Goal: Transaction & Acquisition: Purchase product/service

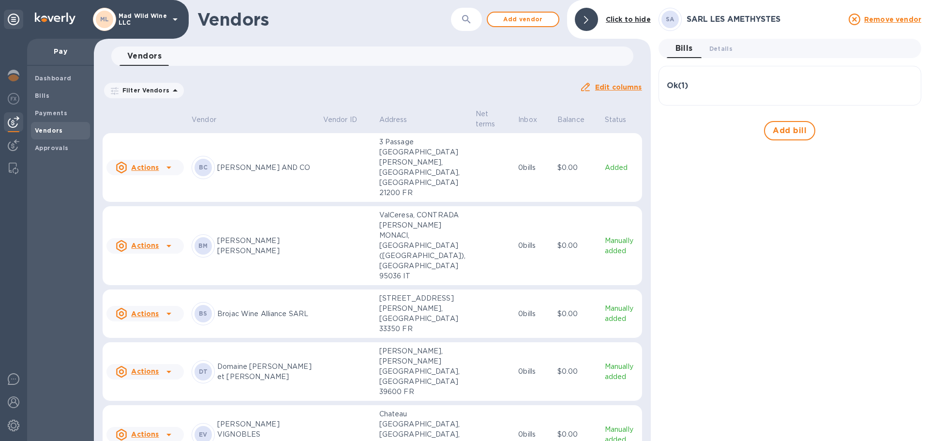
click at [163, 22] on p "Mad Wild Wine LLC" at bounding box center [142, 20] width 48 height 14
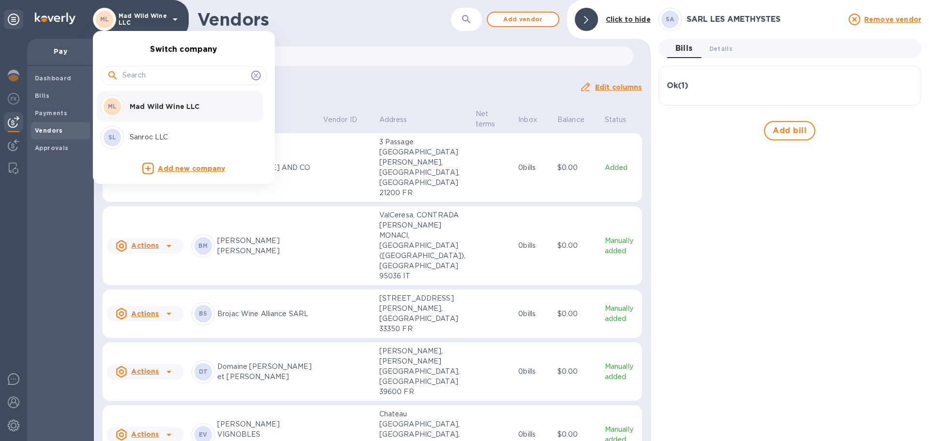
click at [158, 131] on div "SL Sanroc LLC" at bounding box center [176, 137] width 151 height 23
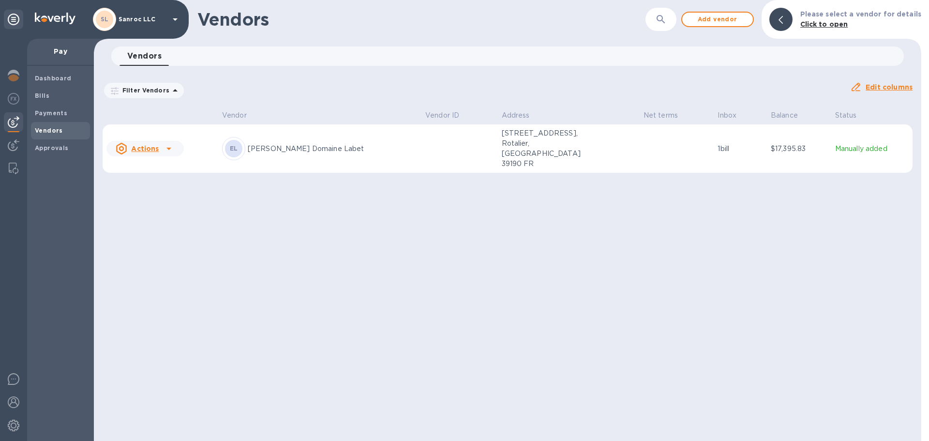
click at [167, 148] on icon at bounding box center [168, 149] width 5 height 2
click at [520, 226] on div at bounding box center [464, 220] width 929 height 441
click at [854, 144] on p "Manually added" at bounding box center [872, 149] width 74 height 10
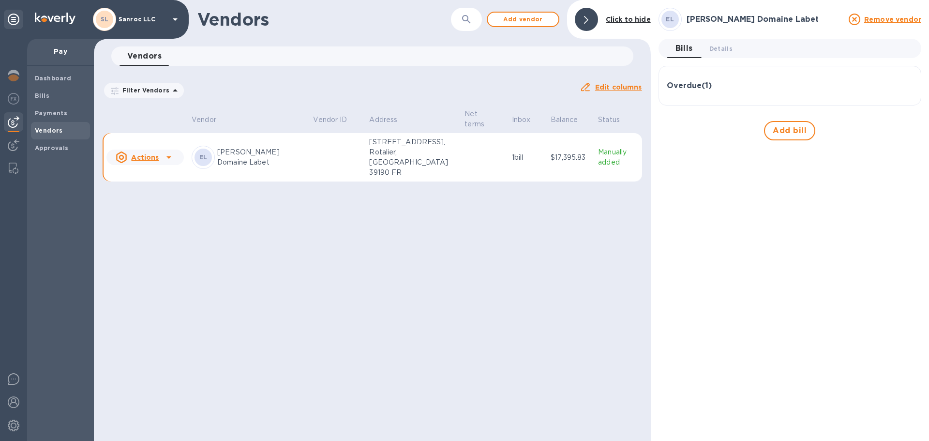
click at [507, 237] on div "Vendors ​ Add vendor Click to hide Vendors 0 Filter Vendors Auto pay: All Edit …" at bounding box center [372, 220] width 557 height 441
click at [172, 154] on icon at bounding box center [169, 157] width 12 height 12
click at [278, 257] on div at bounding box center [464, 220] width 929 height 441
click at [53, 97] on span "Bills" at bounding box center [60, 96] width 51 height 10
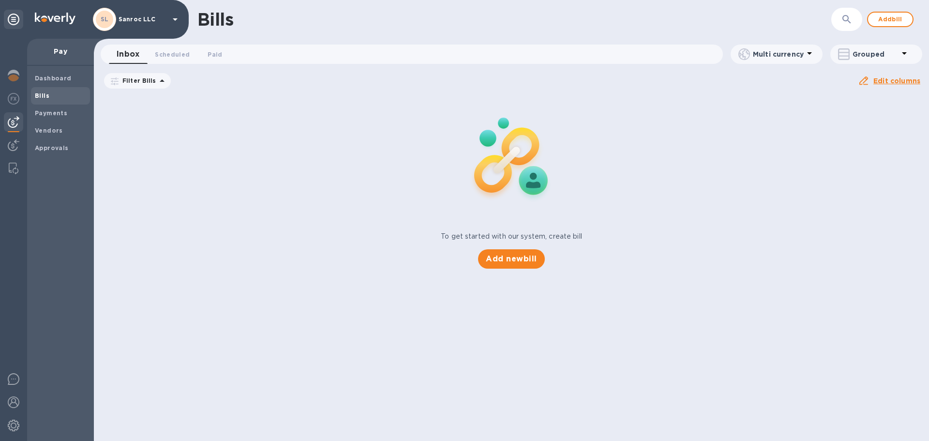
click at [0, 0] on span "[DATE] to [DATE]" at bounding box center [0, 0] width 0 height 0
click at [109, 134] on div "To get started with our system, create bill Add new bill" at bounding box center [511, 181] width 843 height 182
click at [64, 77] on b "Dashboard" at bounding box center [53, 77] width 37 height 7
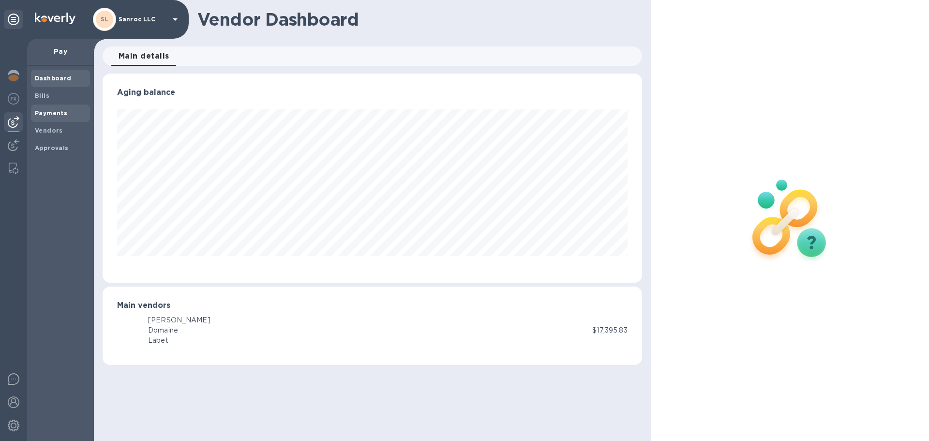
scroll to position [209, 539]
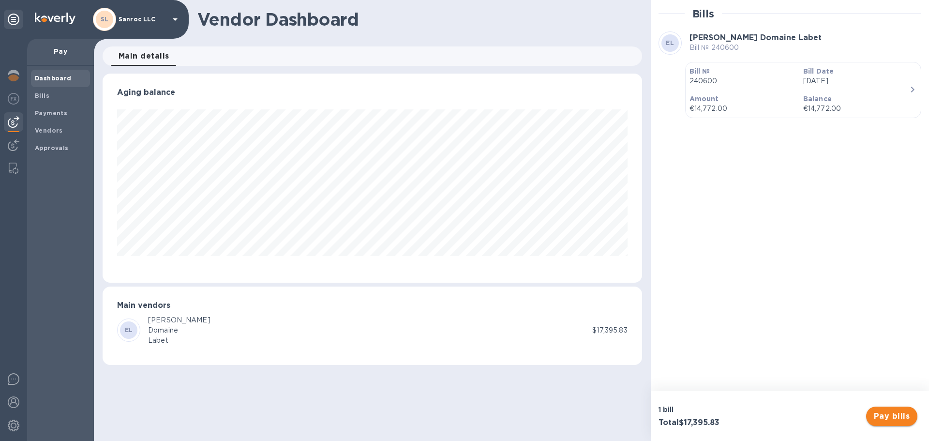
click at [904, 421] on span "Pay bills" at bounding box center [891, 416] width 36 height 12
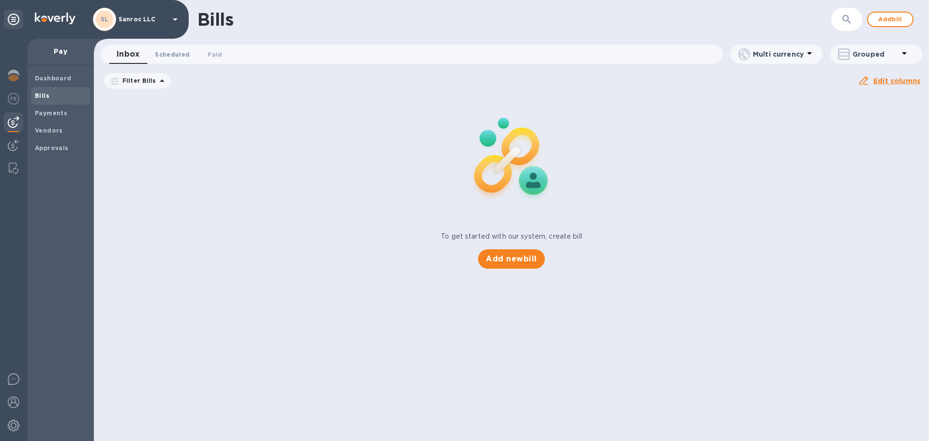
click at [174, 54] on span "Scheduled 0" at bounding box center [172, 54] width 35 height 10
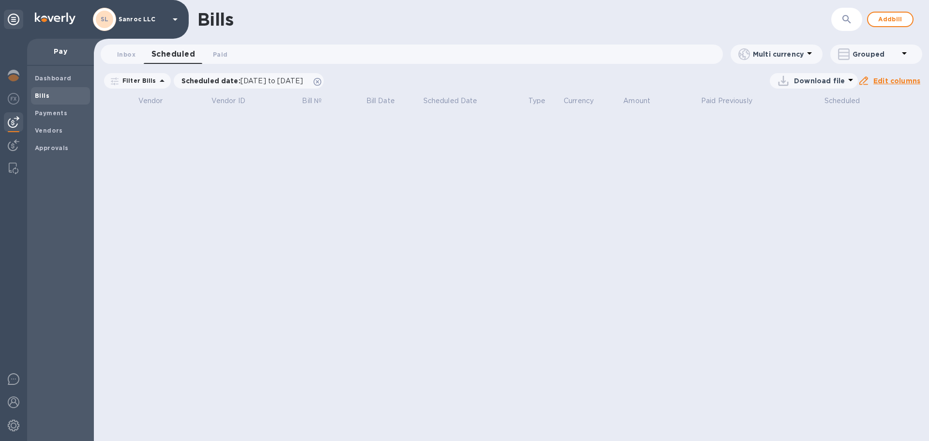
click at [141, 79] on p "Filter Bills" at bounding box center [137, 80] width 38 height 8
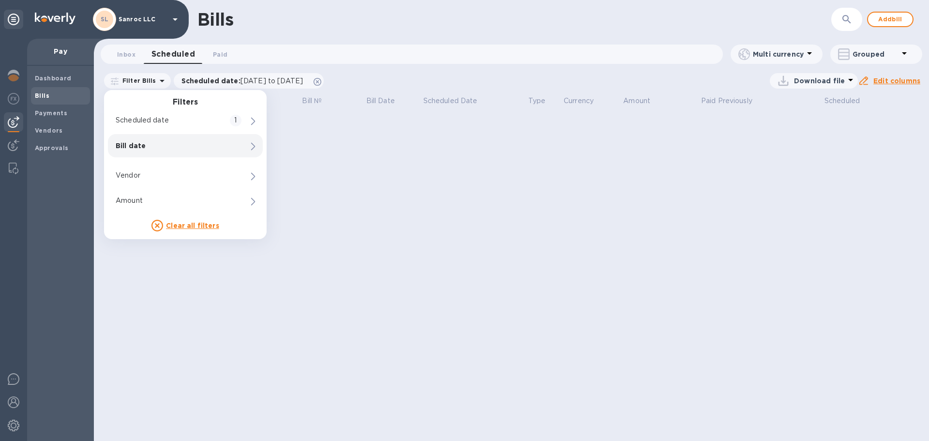
click at [598, 211] on div "Bills ​ Add bill Inbox 0 Scheduled 0 Paid 0 Multi currency Grouped Filter Bills…" at bounding box center [511, 220] width 835 height 441
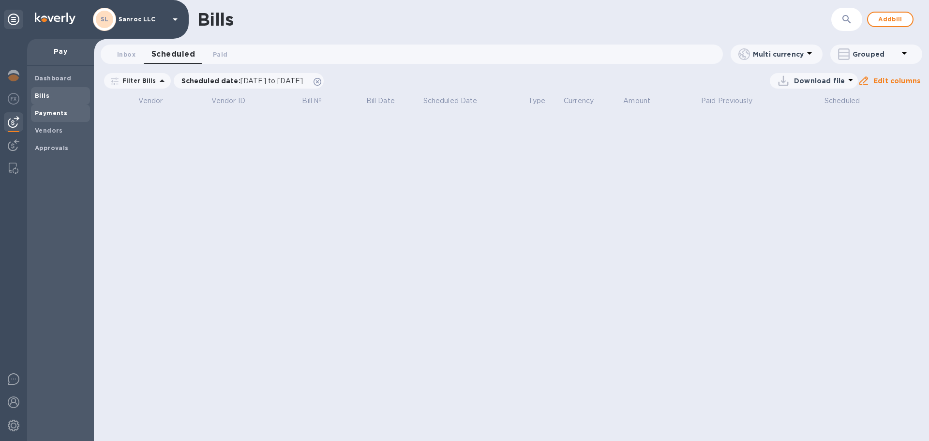
click at [50, 118] on span "Payments" at bounding box center [51, 113] width 32 height 10
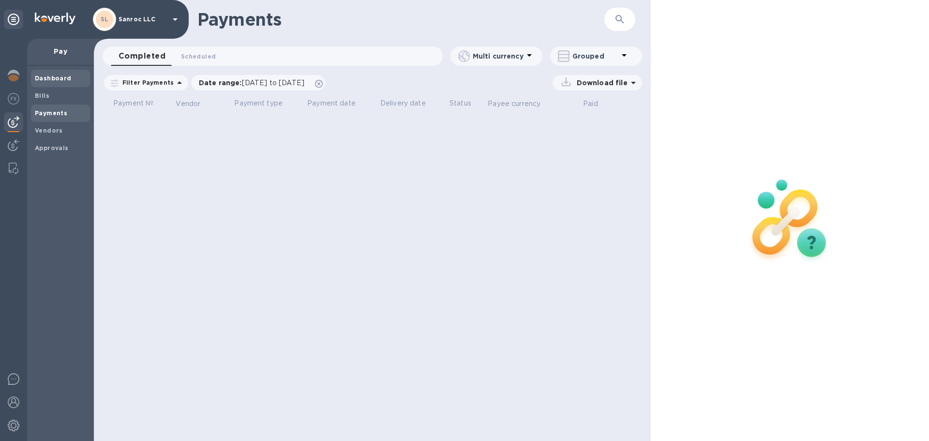
click at [42, 81] on b "Dashboard" at bounding box center [53, 77] width 37 height 7
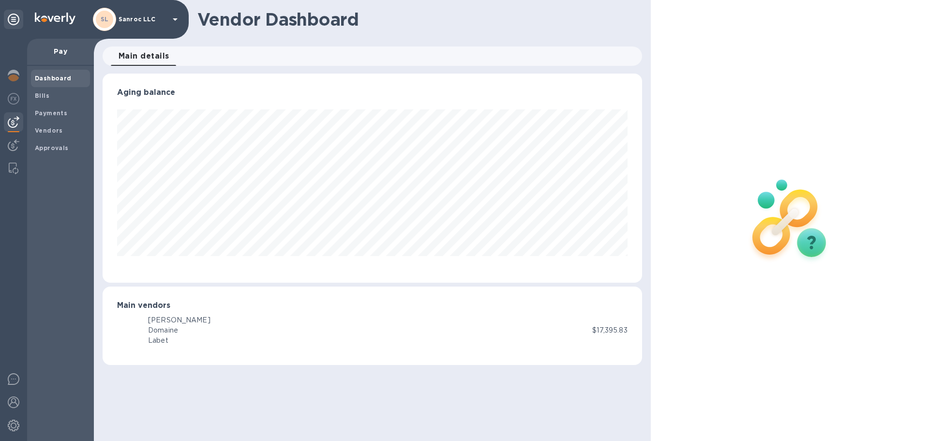
scroll to position [209, 539]
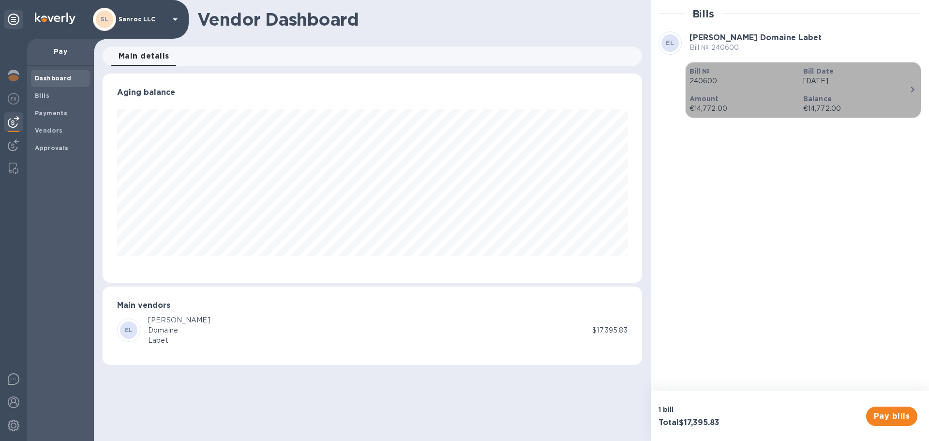
click at [912, 89] on icon "button" at bounding box center [912, 90] width 12 height 12
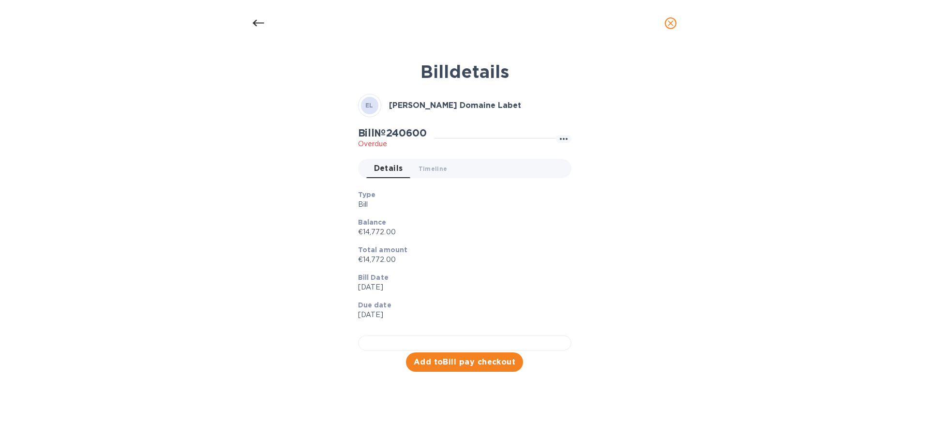
scroll to position [240, 0]
click at [481, 368] on span "Add to Bill pay checkout" at bounding box center [465, 362] width 102 height 12
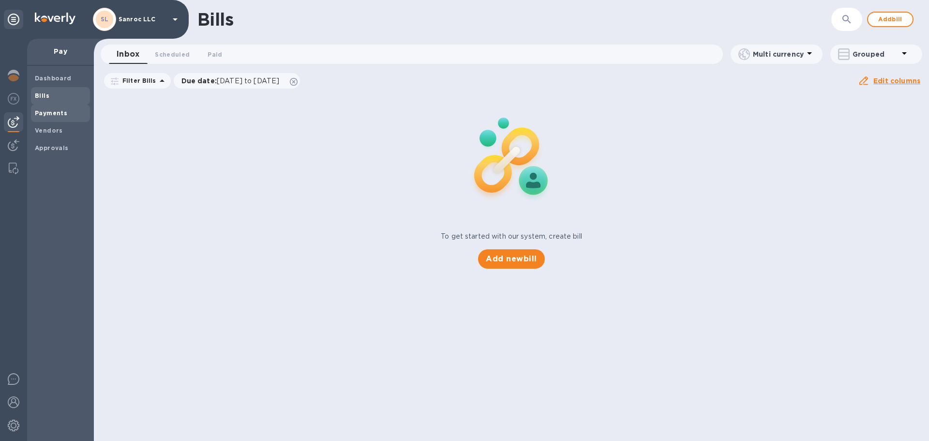
click at [40, 115] on b "Payments" at bounding box center [51, 112] width 32 height 7
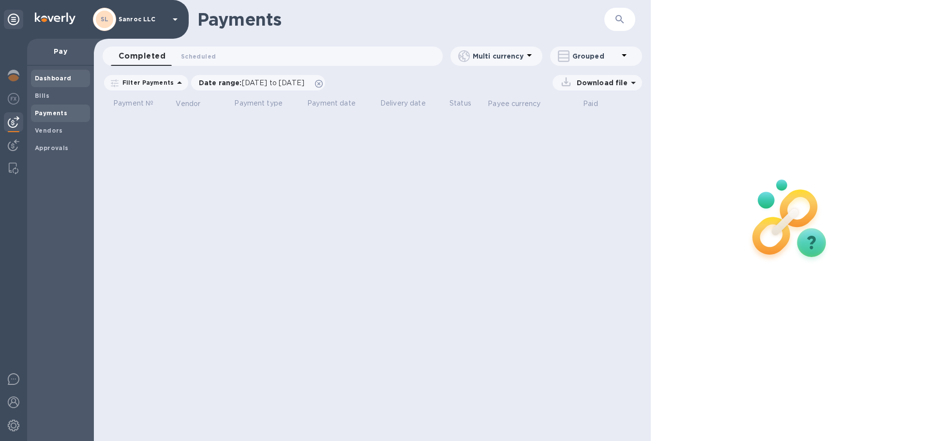
click at [47, 79] on b "Dashboard" at bounding box center [53, 77] width 37 height 7
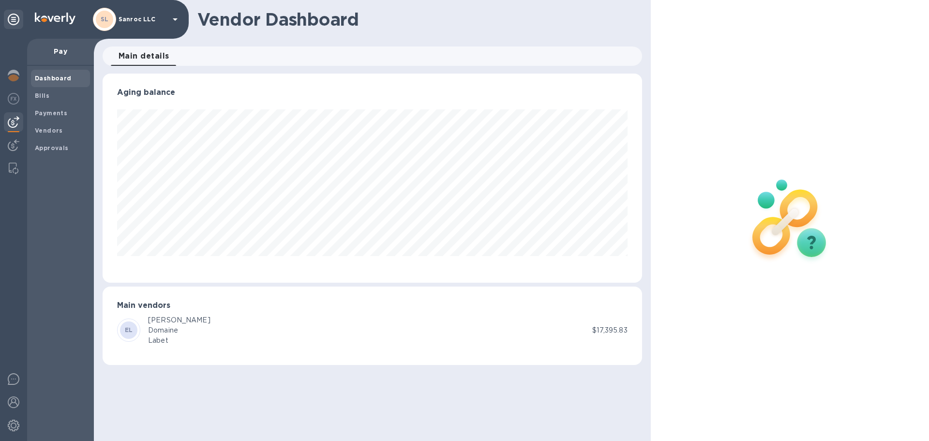
scroll to position [209, 539]
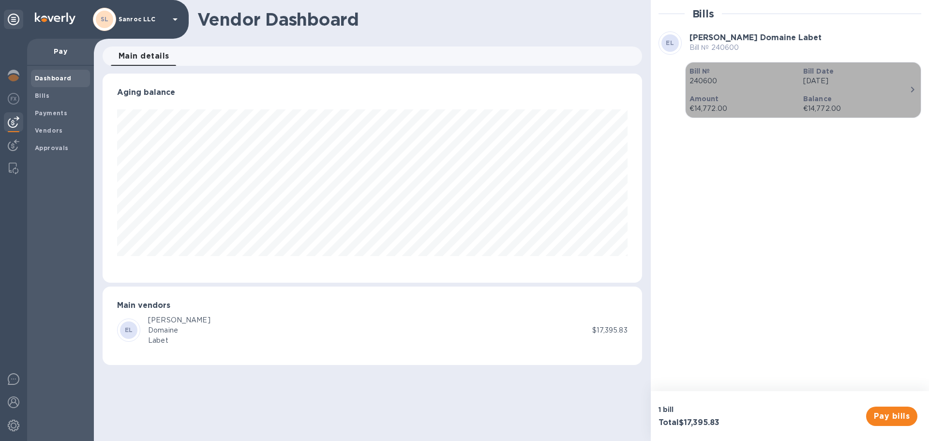
click at [908, 87] on icon "button" at bounding box center [912, 90] width 12 height 12
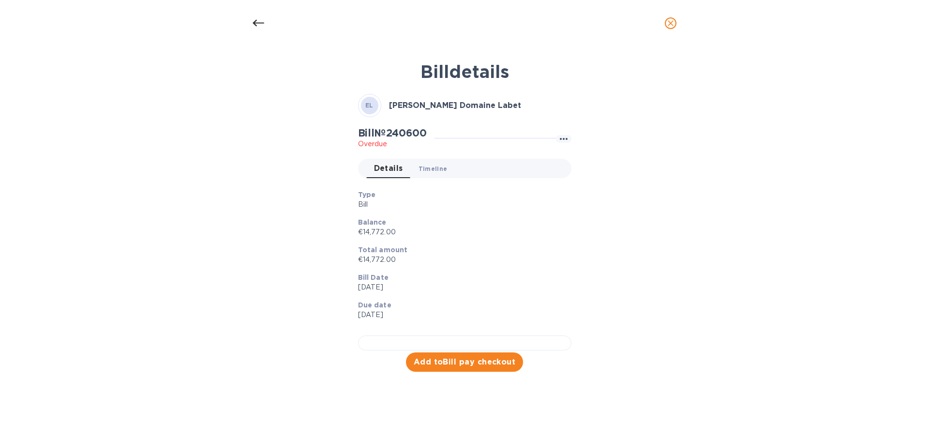
click at [432, 168] on span "Timeline 0" at bounding box center [432, 168] width 29 height 10
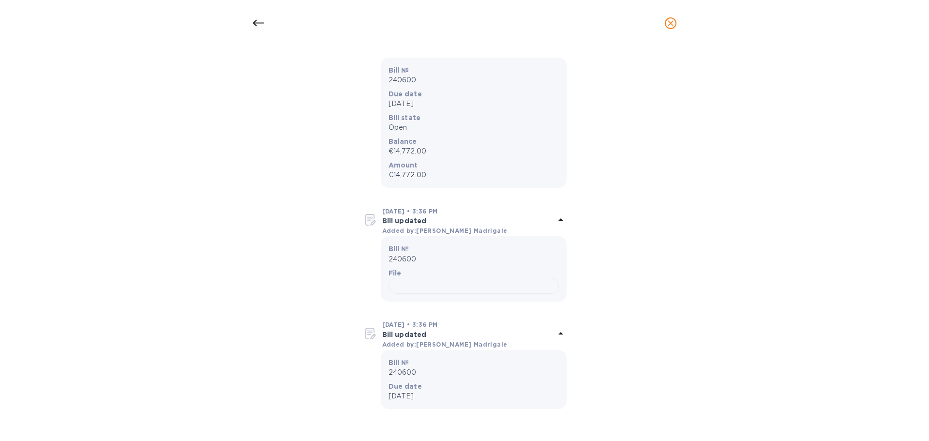
scroll to position [242, 0]
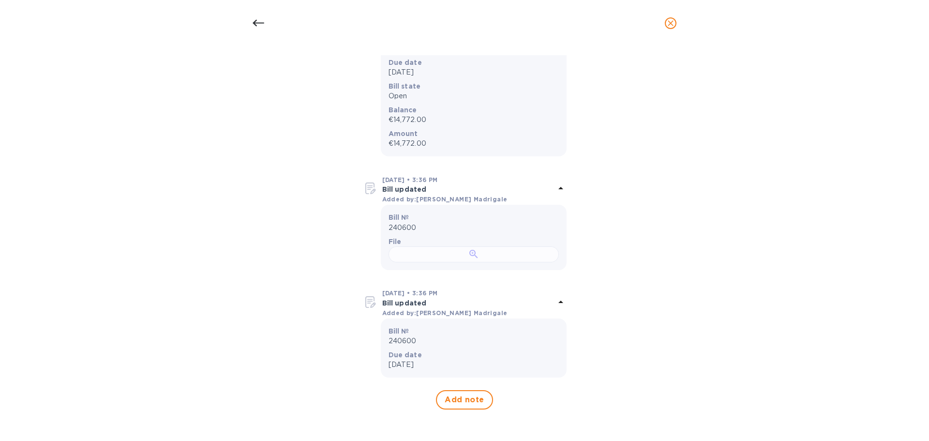
click at [441, 262] on div at bounding box center [473, 254] width 170 height 16
click at [671, 20] on icon "close" at bounding box center [671, 23] width 10 height 10
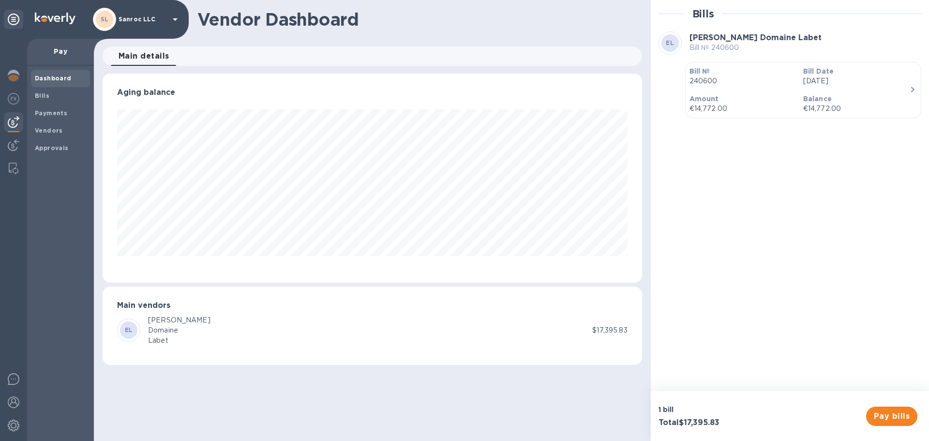
click at [869, 407] on div "Pay bills" at bounding box center [891, 415] width 51 height 19
click at [885, 416] on span "Pay bills" at bounding box center [891, 416] width 36 height 12
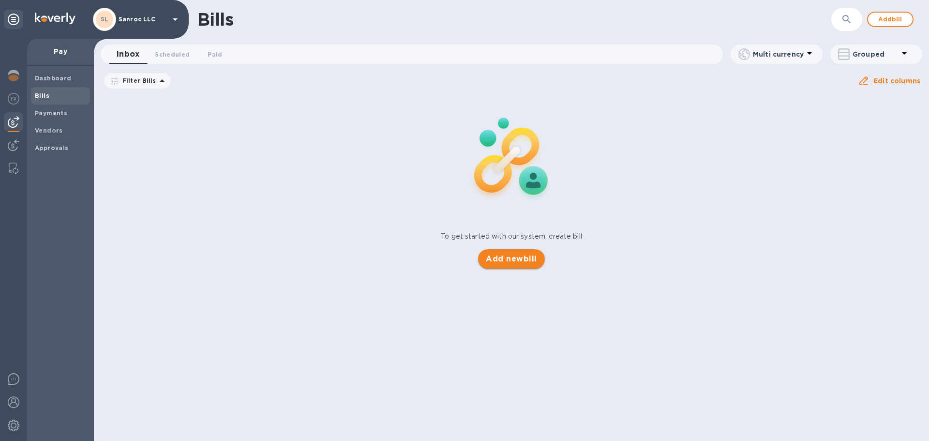
click at [497, 263] on span "Add new bill" at bounding box center [511, 259] width 51 height 12
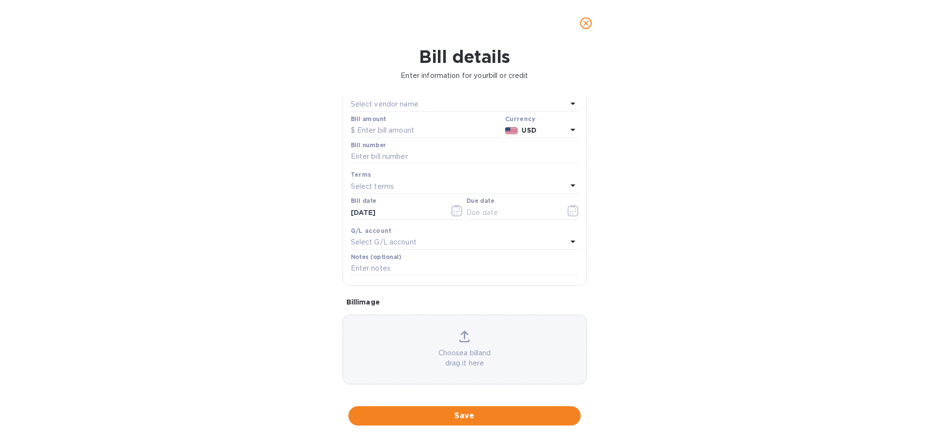
scroll to position [68, 0]
click at [465, 332] on icon at bounding box center [464, 331] width 11 height 12
click at [461, 333] on icon at bounding box center [464, 331] width 11 height 12
click at [496, 67] on div "Bill details" at bounding box center [464, 56] width 917 height 24
click at [587, 21] on icon "close" at bounding box center [586, 23] width 10 height 10
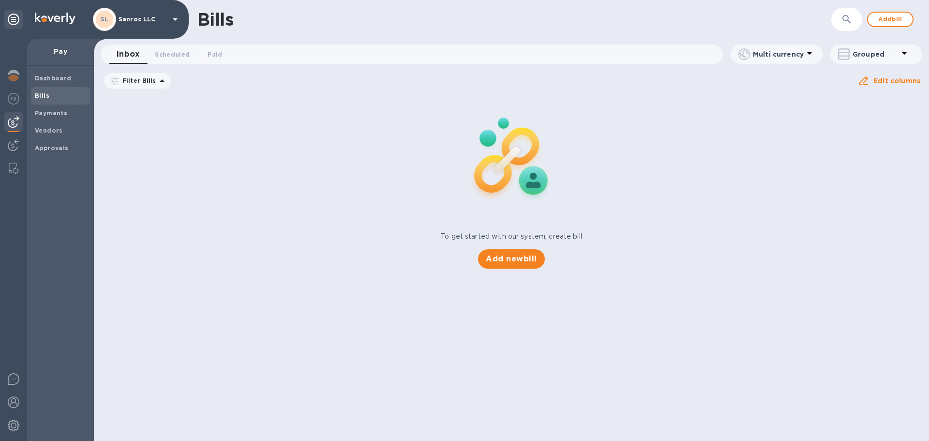
click at [57, 52] on p "Pay" at bounding box center [60, 51] width 51 height 10
click at [163, 55] on span "Scheduled 0" at bounding box center [172, 54] width 35 height 10
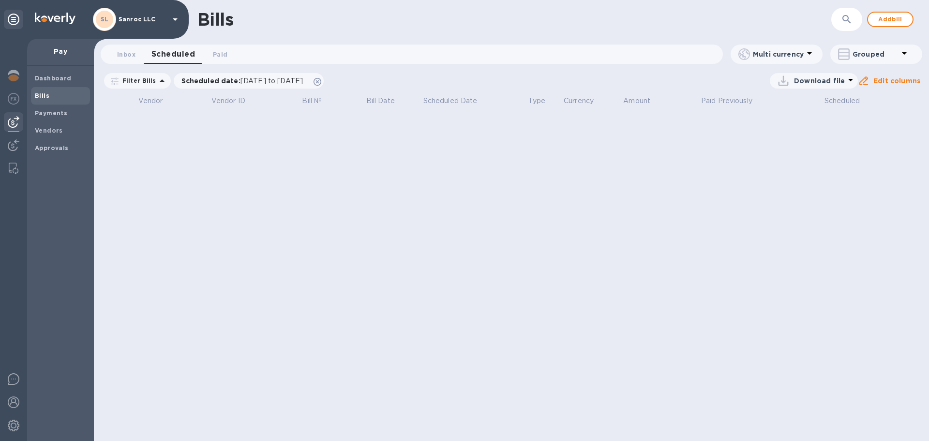
click at [849, 74] on icon at bounding box center [850, 80] width 12 height 12
click at [479, 161] on div at bounding box center [464, 220] width 929 height 441
click at [45, 77] on b "Dashboard" at bounding box center [53, 77] width 37 height 7
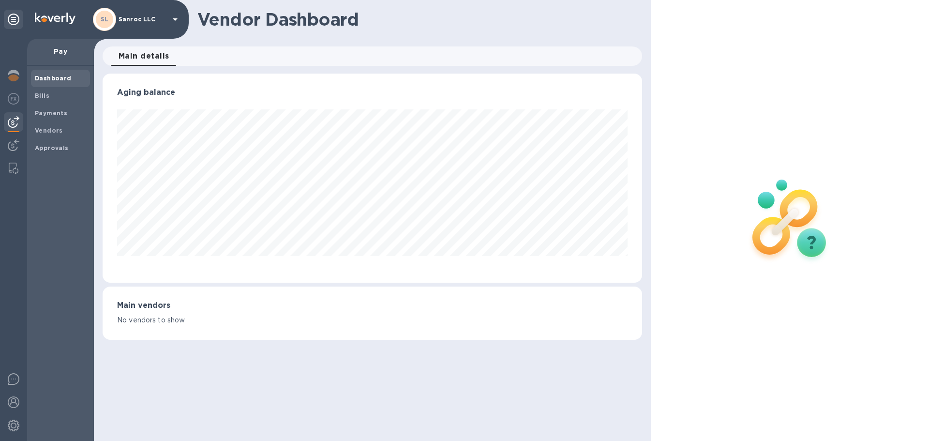
scroll to position [209, 539]
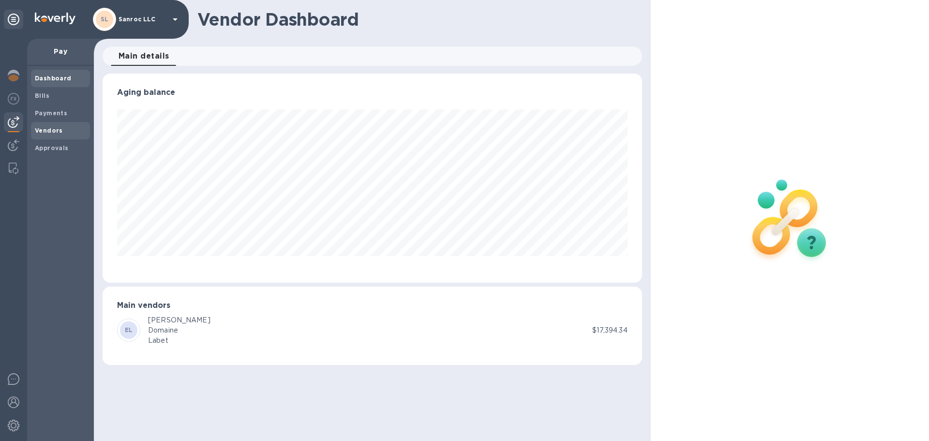
click at [50, 135] on span "Vendors" at bounding box center [49, 131] width 28 height 10
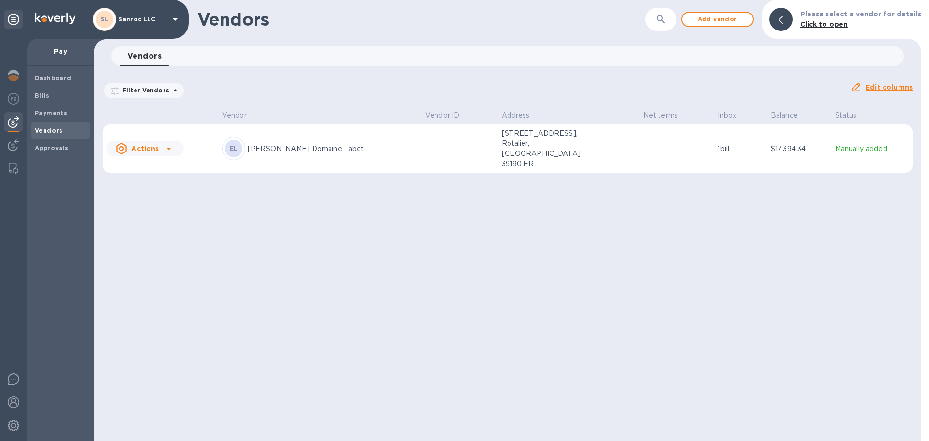
click at [502, 144] on p "[STREET_ADDRESS], Rotalier, [GEOGRAPHIC_DATA] 39190 FR" at bounding box center [550, 148] width 97 height 41
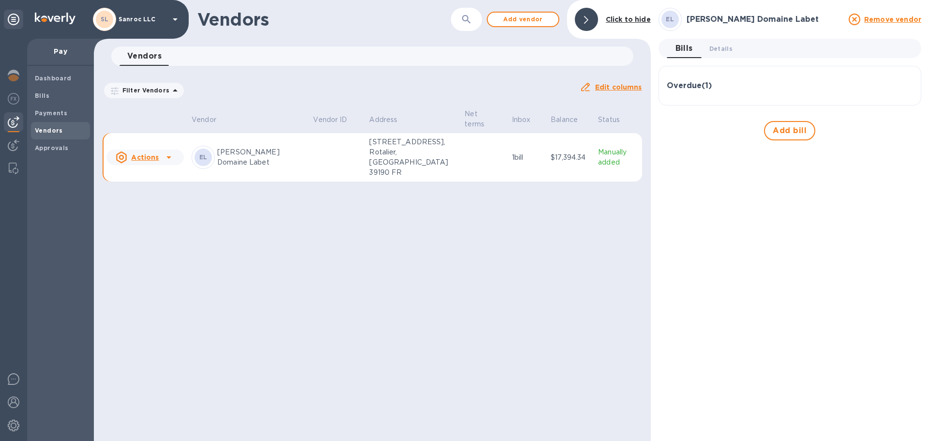
click at [701, 90] on h3 "Overdue ( 1 )" at bounding box center [688, 85] width 45 height 9
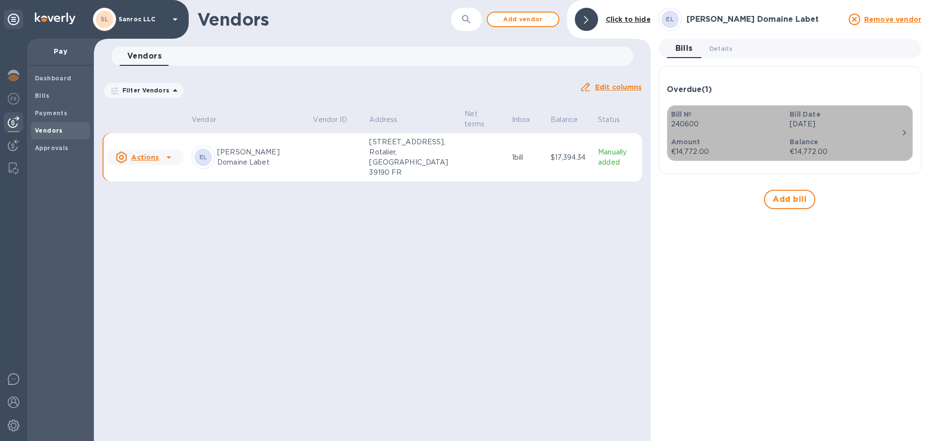
click at [745, 107] on div "Bill № 240600" at bounding box center [726, 119] width 119 height 28
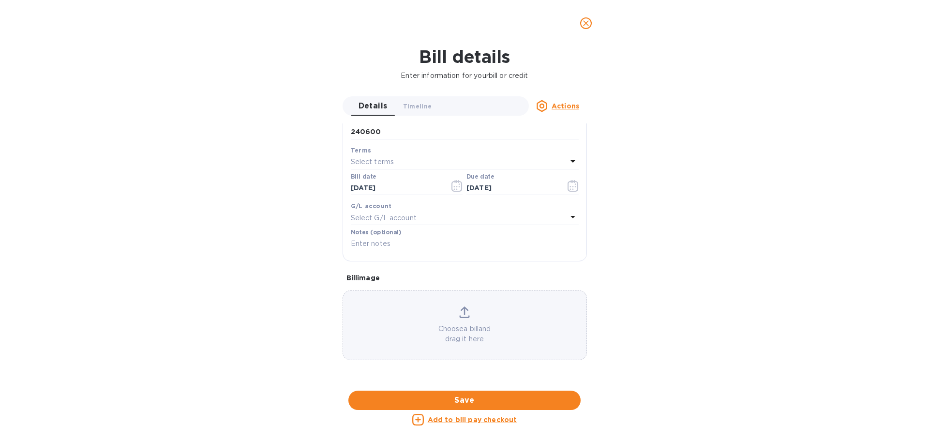
scroll to position [435, 0]
click at [462, 383] on div at bounding box center [464, 390] width 244 height 15
click at [579, 25] on button "close" at bounding box center [585, 23] width 23 height 23
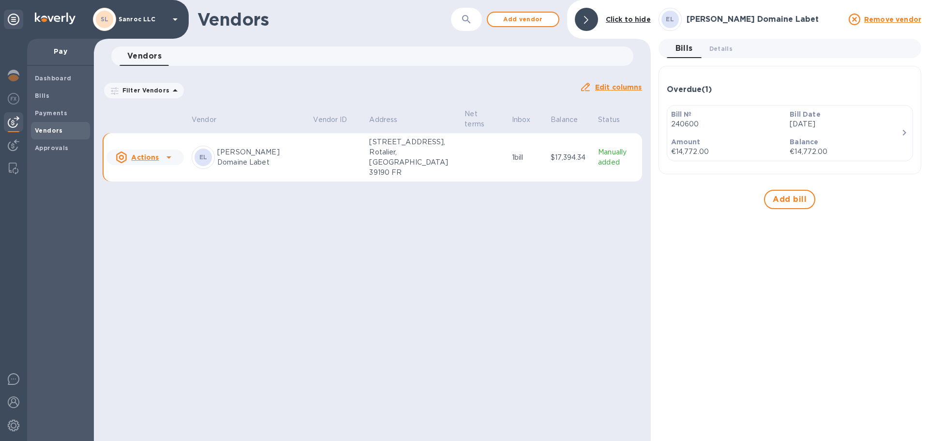
scroll to position [138, 0]
click at [37, 95] on b "Bills" at bounding box center [42, 95] width 15 height 7
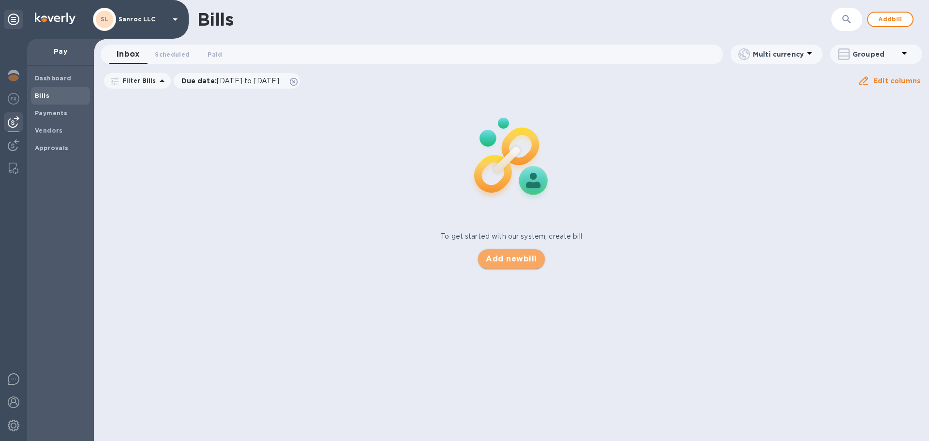
click at [510, 260] on span "Add new bill" at bounding box center [511, 259] width 51 height 12
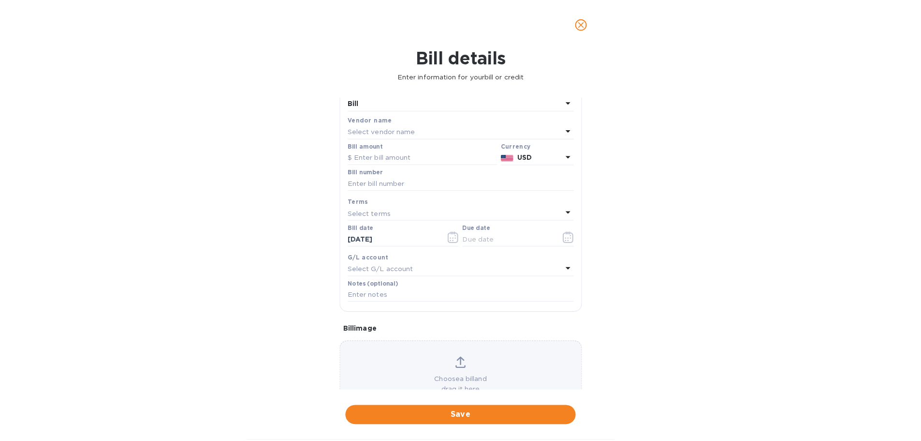
scroll to position [68, 0]
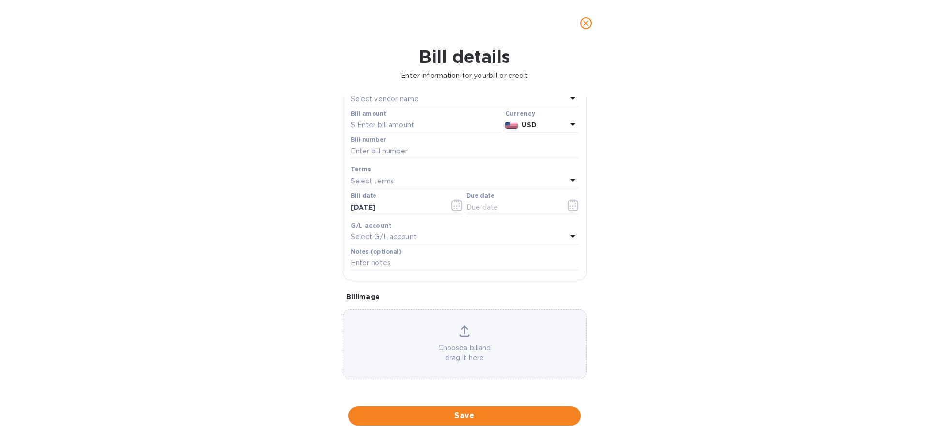
click at [463, 343] on p "Choose a bill and drag it here" at bounding box center [464, 352] width 243 height 20
click at [419, 102] on div "Select vendor name" at bounding box center [459, 99] width 216 height 14
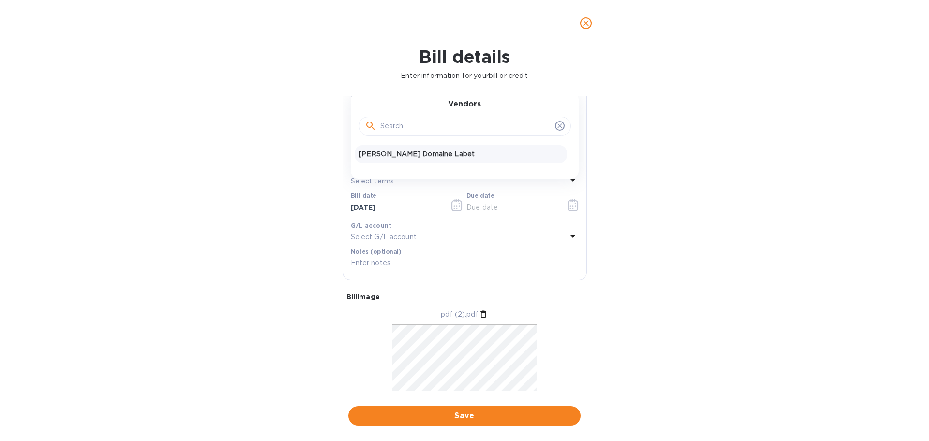
click at [419, 156] on p "[PERSON_NAME] Domaine Labet" at bounding box center [460, 154] width 205 height 10
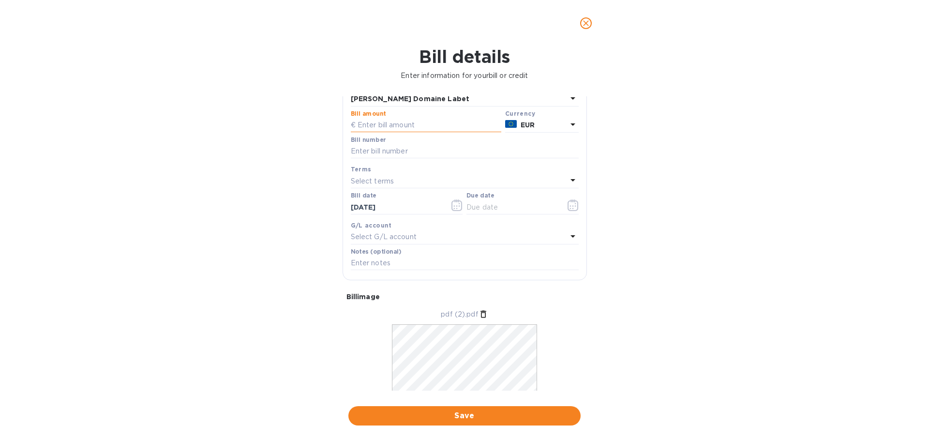
click at [401, 122] on input "text" at bounding box center [426, 125] width 150 height 15
click at [416, 128] on input "text" at bounding box center [426, 125] width 150 height 15
type input "14,772"
click at [748, 205] on div "Bill details Enter information for your bill or credit General information Save…" at bounding box center [464, 243] width 929 height 394
click at [473, 156] on input "text" at bounding box center [465, 151] width 228 height 15
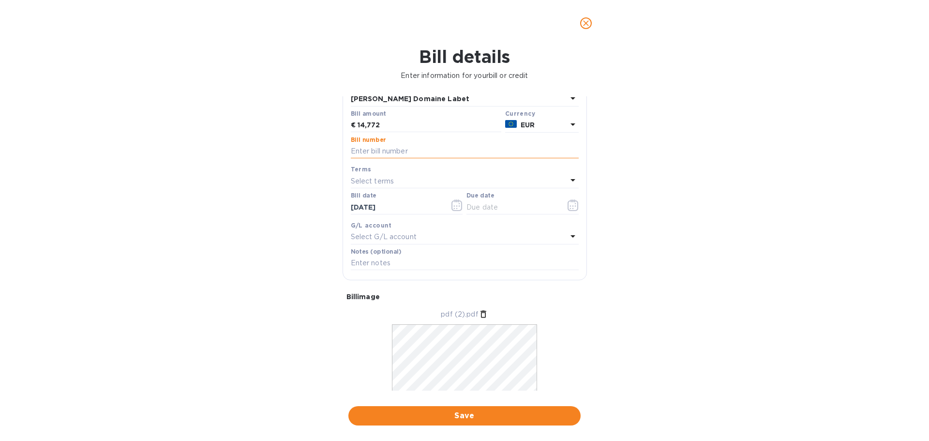
click at [375, 149] on input "text" at bounding box center [465, 151] width 228 height 15
paste input ";:7C77)"
click at [460, 153] on input ";:7C77)" at bounding box center [465, 151] width 228 height 15
type input ";"
type input "240600"
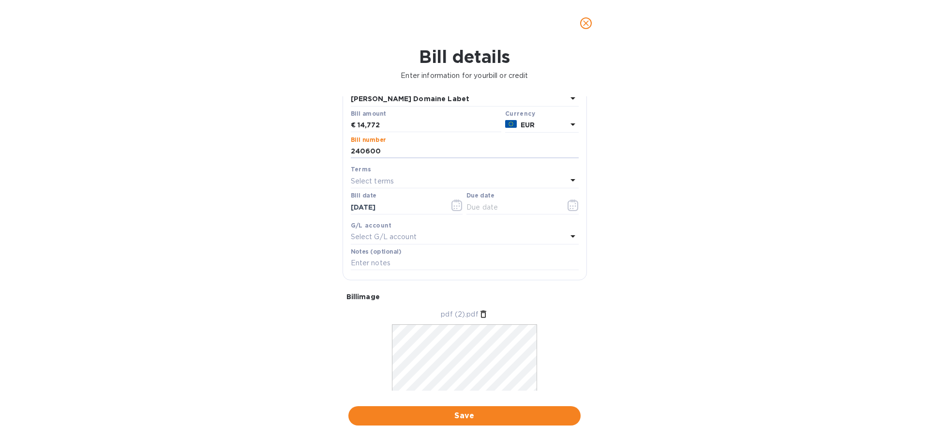
click at [663, 280] on div "Bill details Enter information for your bill or credit General information Save…" at bounding box center [464, 243] width 929 height 394
click at [425, 176] on div "Select terms" at bounding box center [459, 181] width 216 height 14
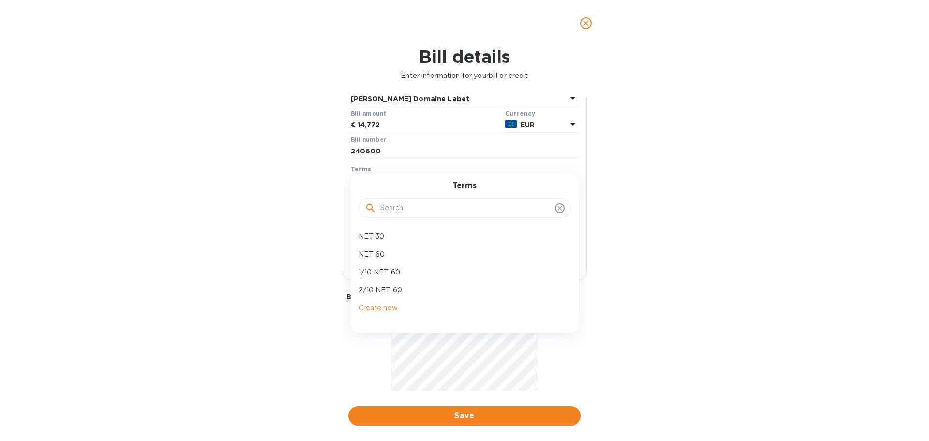
click at [438, 208] on input "text" at bounding box center [465, 208] width 171 height 15
click at [379, 232] on p "NET 30" at bounding box center [460, 236] width 205 height 10
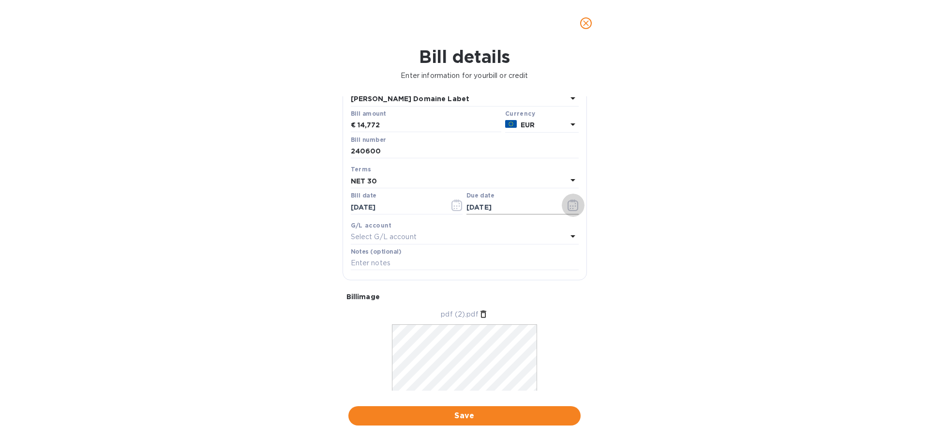
click at [572, 206] on icon "button" at bounding box center [572, 205] width 1 height 1
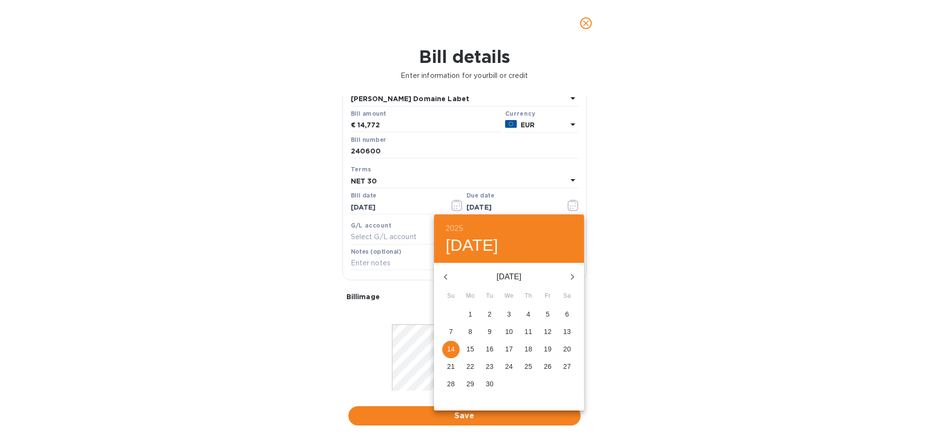
click at [446, 270] on button "button" at bounding box center [445, 276] width 23 height 23
click at [446, 270] on div "[DATE]" at bounding box center [509, 276] width 150 height 23
click at [528, 346] on p "14" at bounding box center [528, 349] width 8 height 10
type input "[DATE]"
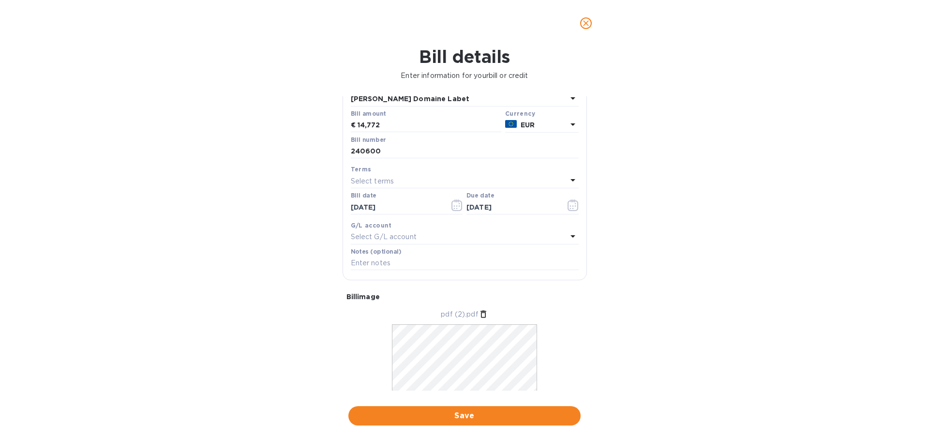
click at [678, 299] on div "Bill details Enter information for your bill or credit General information Save…" at bounding box center [464, 243] width 929 height 394
click at [431, 235] on div "Select G/L account" at bounding box center [459, 237] width 216 height 14
click at [600, 306] on div "Bill details Enter information for your bill or credit General information Save…" at bounding box center [464, 243] width 929 height 394
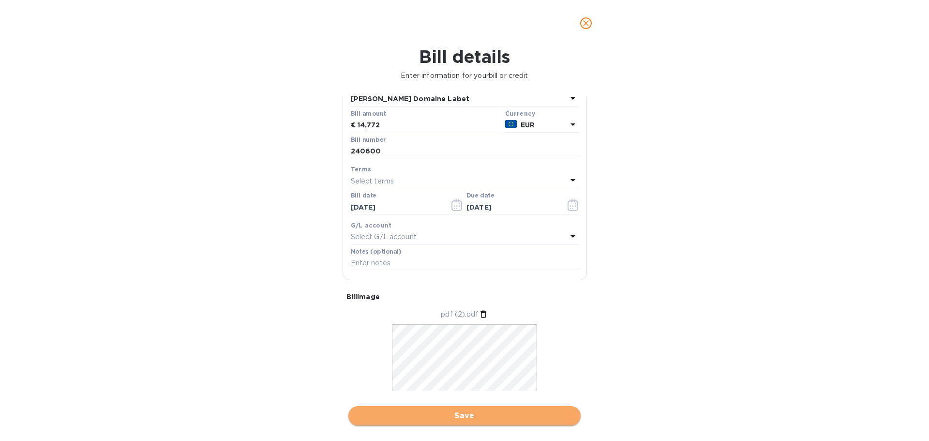
click at [460, 411] on span "Save" at bounding box center [464, 416] width 217 height 12
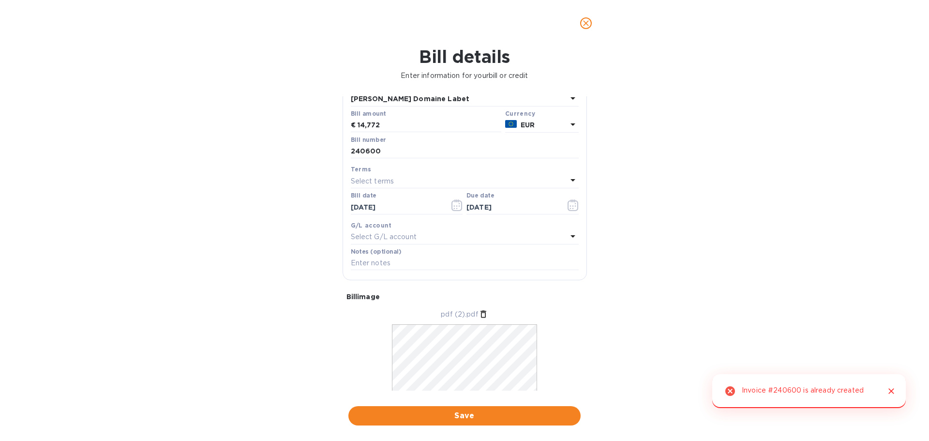
click at [890, 389] on icon "Close" at bounding box center [891, 391] width 10 height 10
click at [397, 152] on input "240600" at bounding box center [465, 151] width 228 height 15
type input "240600 du [DATE]"
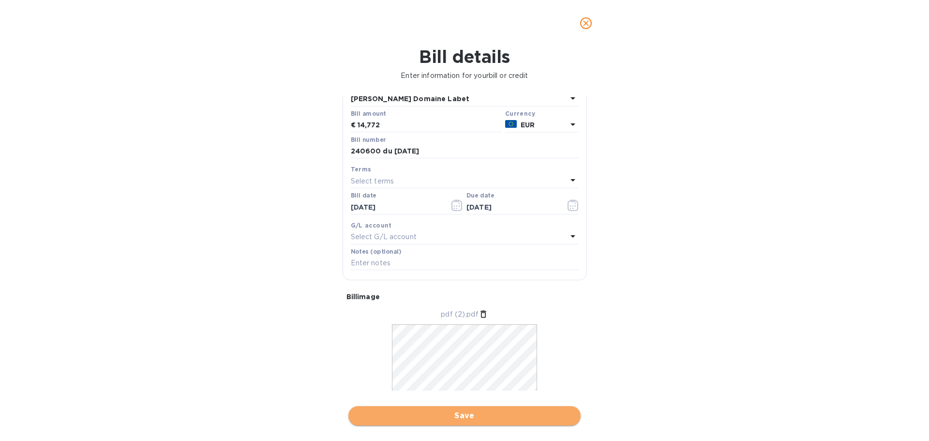
click at [458, 414] on span "Save" at bounding box center [464, 416] width 217 height 12
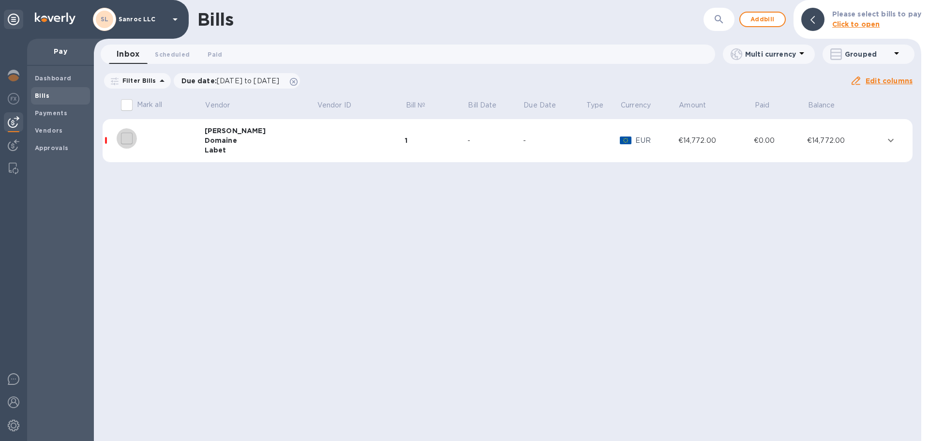
click at [127, 143] on input "decorative checkbox" at bounding box center [127, 138] width 20 height 20
checkbox input "false"
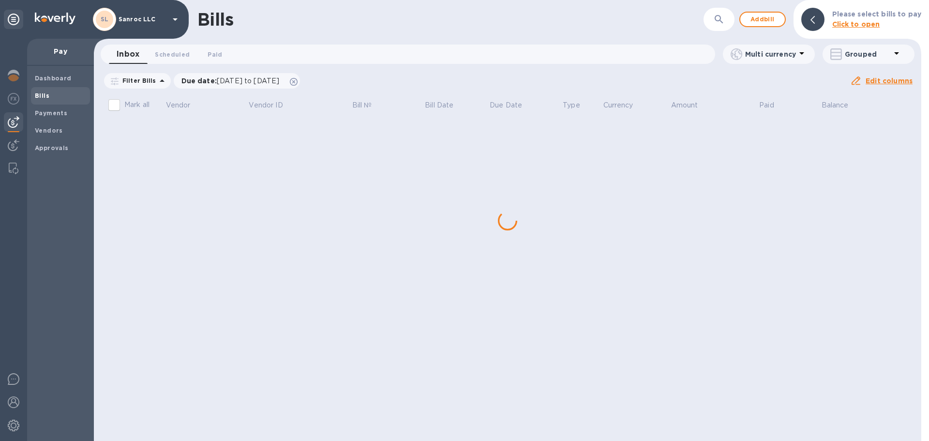
click at [125, 141] on div "Bills ​ Add bill Please select bills to pay Click to open Inbox 0 Scheduled 0 P…" at bounding box center [507, 220] width 827 height 441
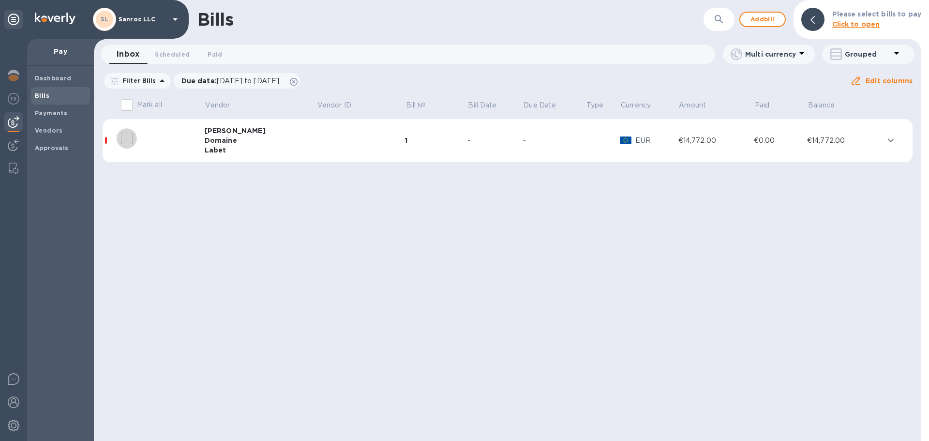
click at [123, 137] on input "decorative checkbox" at bounding box center [127, 138] width 20 height 20
checkbox input "false"
click at [188, 148] on div at bounding box center [156, 138] width 77 height 24
click at [890, 144] on icon "expand row" at bounding box center [891, 140] width 12 height 12
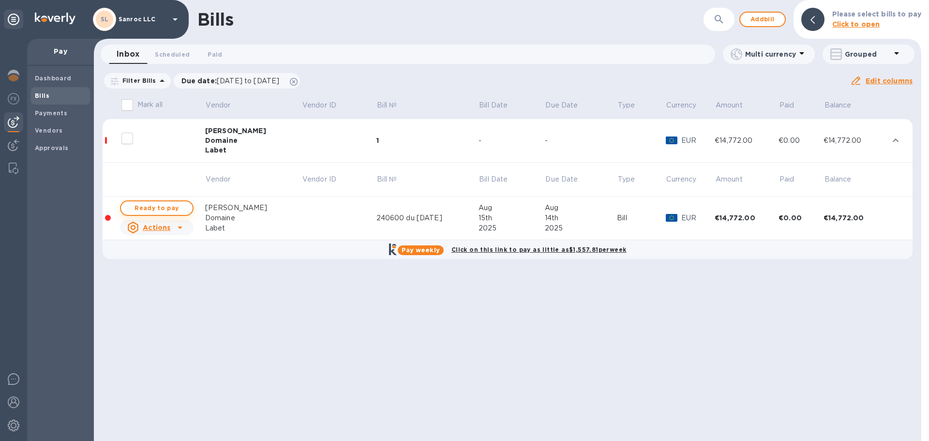
click at [171, 211] on span "Ready to pay" at bounding box center [157, 208] width 56 height 12
checkbox input "true"
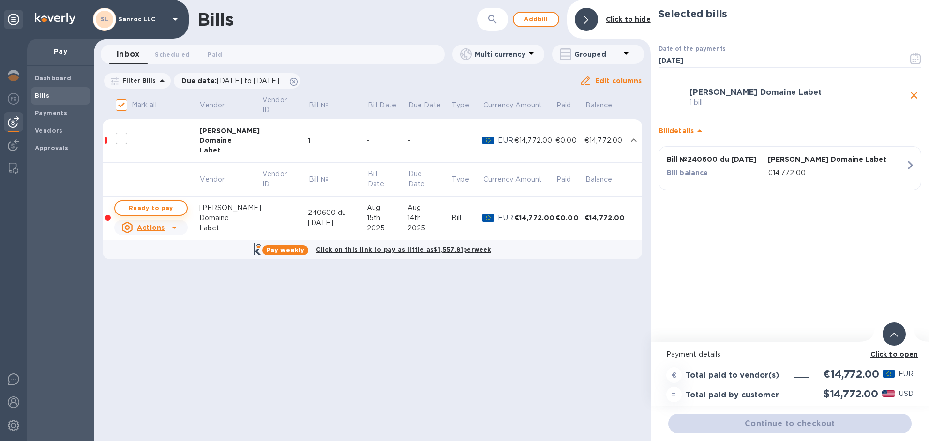
checkbox input "true"
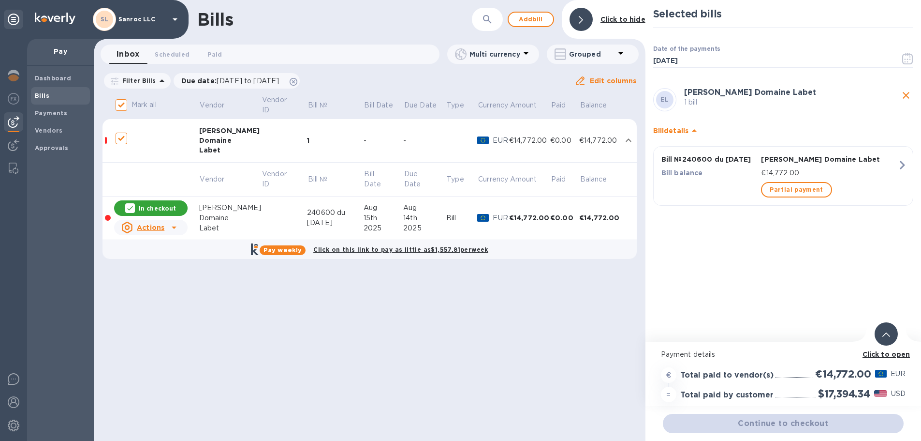
scroll to position [7, 0]
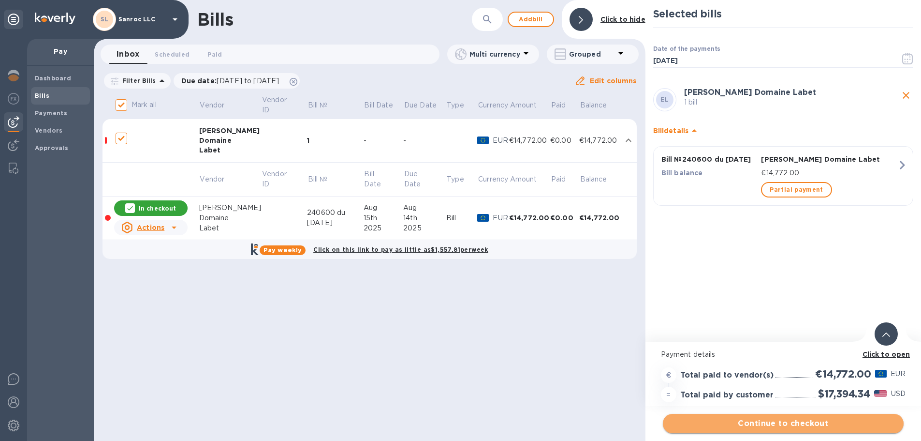
click at [805, 417] on span "Continue to checkout" at bounding box center [783, 423] width 225 height 12
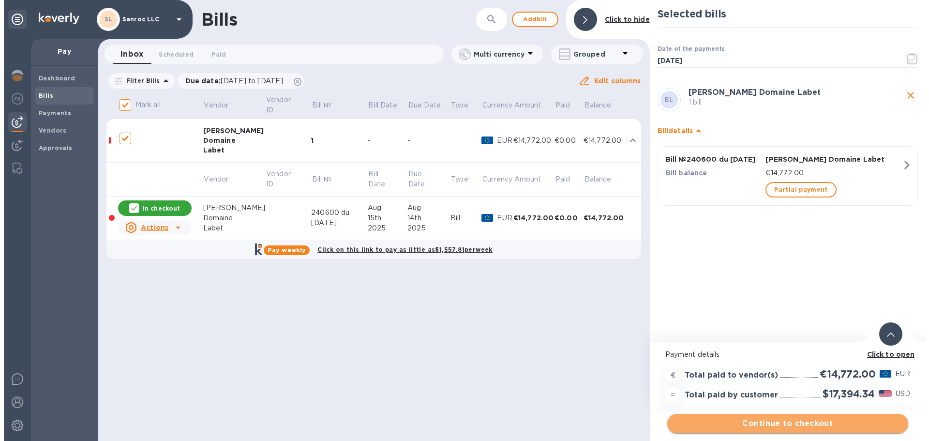
scroll to position [0, 0]
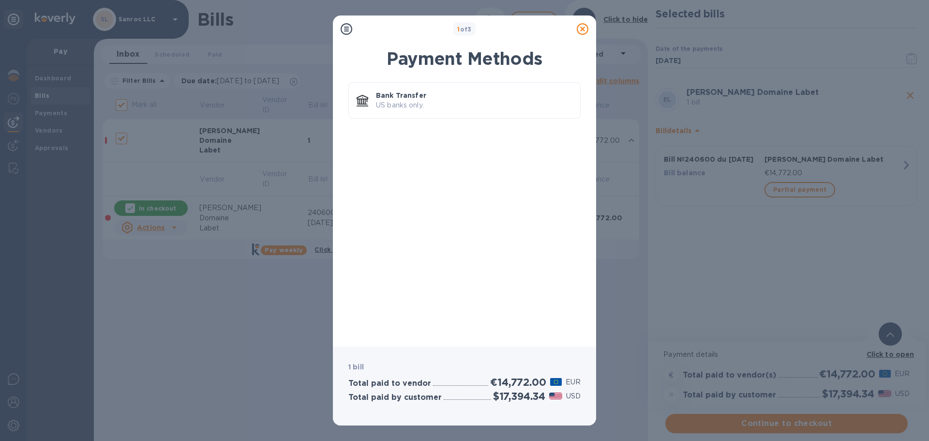
click at [644, 308] on div "1 of 3 Payment Methods Bank Transfer US banks only. 1 bill Total paid to vendor…" at bounding box center [464, 220] width 929 height 441
click at [395, 100] on p "US banks only." at bounding box center [474, 105] width 196 height 10
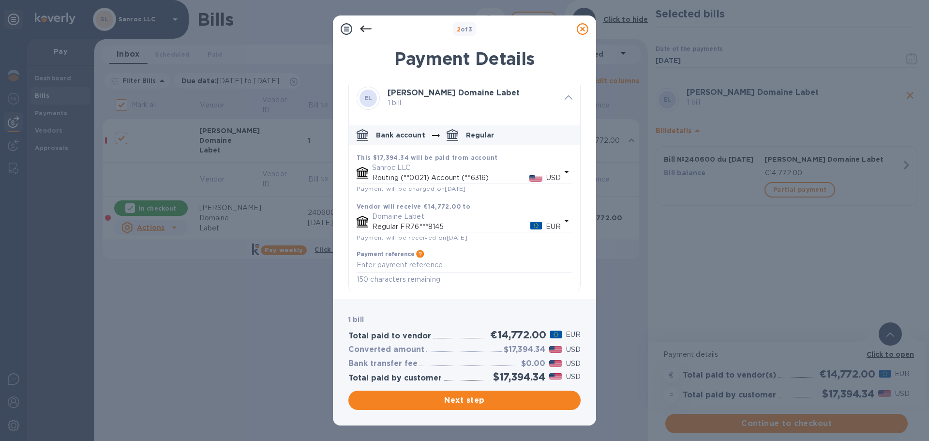
scroll to position [8, 0]
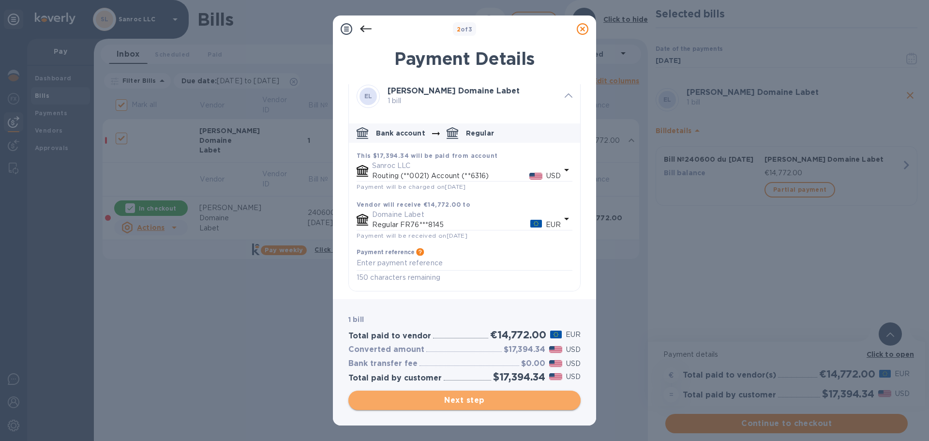
click at [513, 402] on span "Next step" at bounding box center [464, 400] width 217 height 12
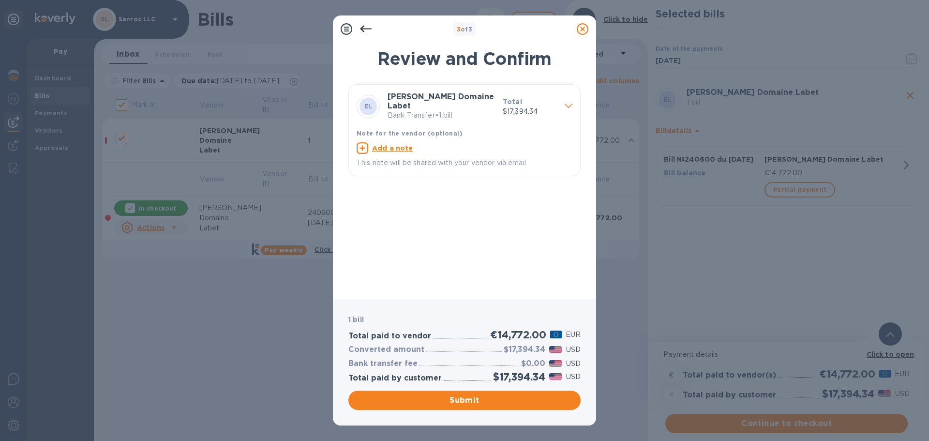
drag, startPoint x: 485, startPoint y: 402, endPoint x: 293, endPoint y: 392, distance: 191.8
click at [293, 392] on div "3 of 3 Review and Confirm EL [PERSON_NAME] Domaine Labet Bank Transfer • 1 bill…" at bounding box center [464, 220] width 929 height 441
drag, startPoint x: 470, startPoint y: 396, endPoint x: 241, endPoint y: 363, distance: 231.7
click at [241, 363] on div "3 of 3 Review and Confirm EL [PERSON_NAME] Domaine Labet Bank Transfer • 1 bill…" at bounding box center [464, 220] width 929 height 441
drag, startPoint x: 463, startPoint y: 400, endPoint x: 446, endPoint y: 243, distance: 157.2
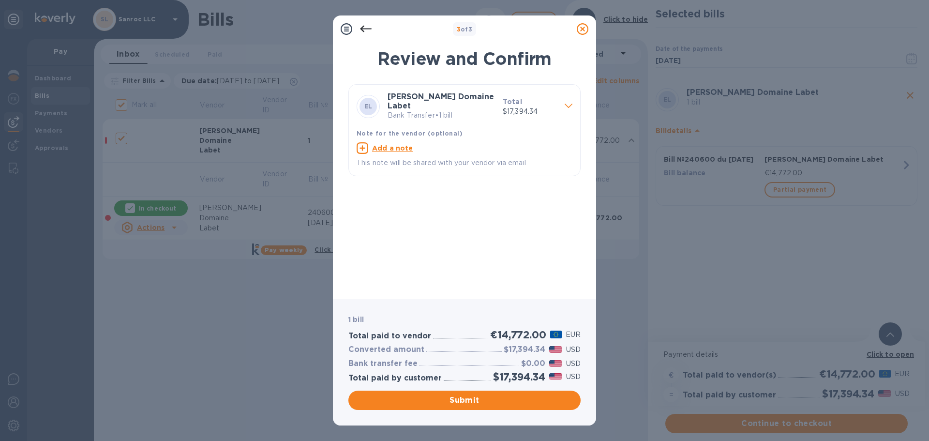
click at [446, 243] on div "3 of 3 Review and Confirm EL [PERSON_NAME] Domaine Labet Bank Transfer • 1 bill…" at bounding box center [464, 220] width 263 height 410
click at [396, 144] on u "Add a note" at bounding box center [392, 148] width 41 height 8
click at [396, 145] on textarea at bounding box center [456, 149] width 200 height 8
type textarea "Madrigale #240600"
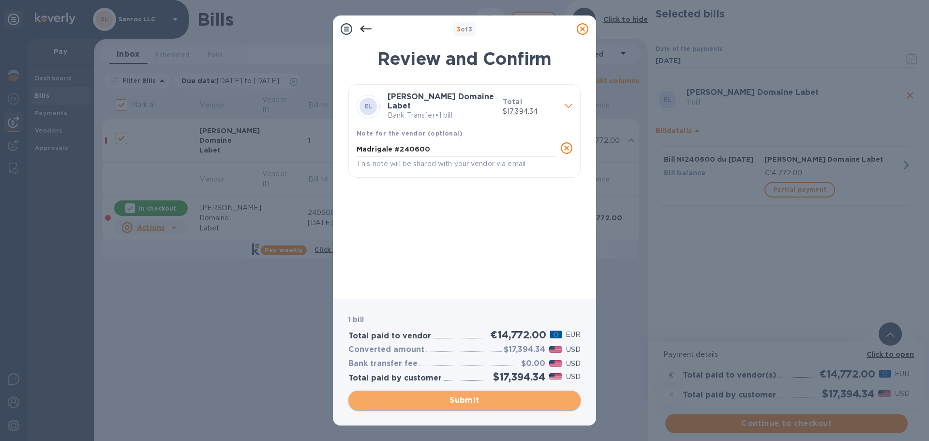
click at [458, 399] on span "Submit" at bounding box center [464, 400] width 217 height 12
